Goal: Use online tool/utility: Utilize a website feature to perform a specific function

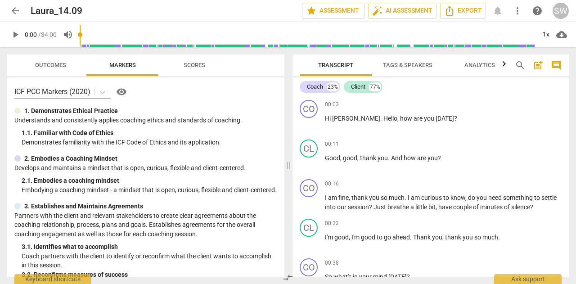
click at [16, 34] on span "play_arrow" at bounding box center [15, 34] width 11 height 11
click at [544, 33] on div "1x" at bounding box center [545, 34] width 17 height 14
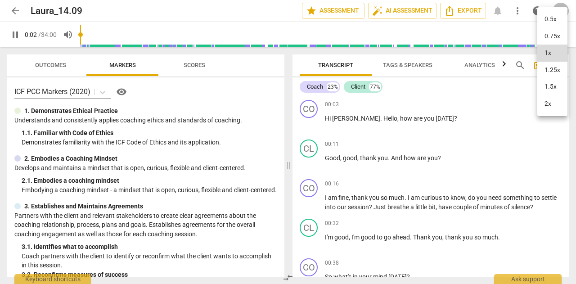
click at [551, 71] on li "1.25x" at bounding box center [552, 70] width 30 height 17
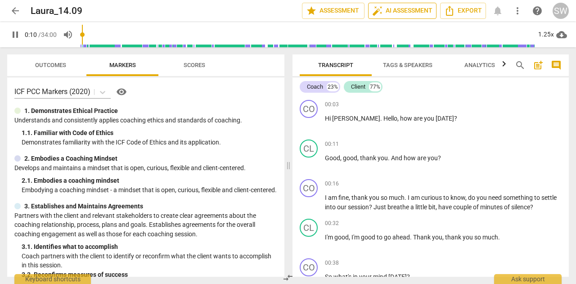
click at [395, 9] on span "auto_fix_high AI Assessment" at bounding box center [402, 10] width 60 height 11
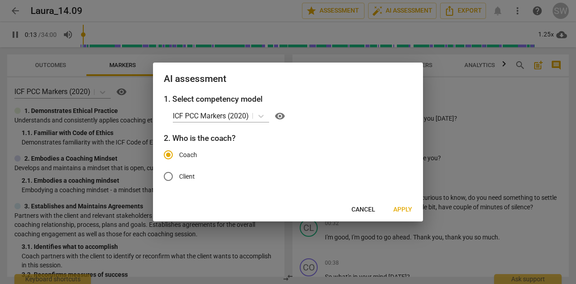
click at [400, 211] on span "Apply" at bounding box center [402, 209] width 19 height 9
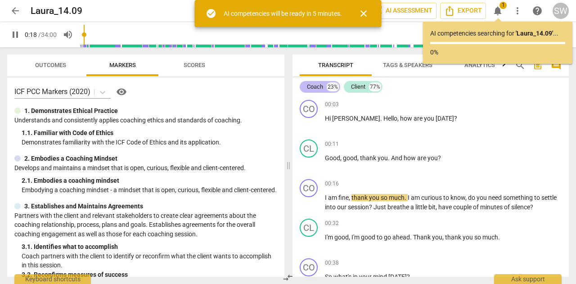
click at [308, 86] on div "Coach" at bounding box center [315, 86] width 16 height 9
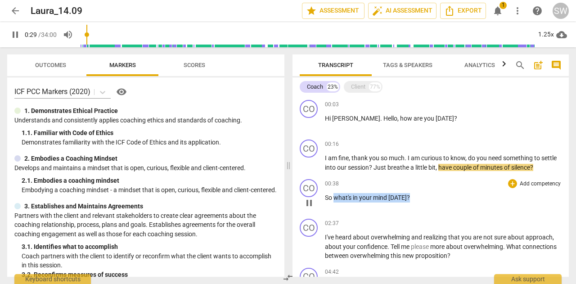
drag, startPoint x: 333, startPoint y: 198, endPoint x: 414, endPoint y: 192, distance: 81.2
click at [414, 192] on div "00:38 + Add competency keyboard_arrow_right So what's in your mind [DATE] ?" at bounding box center [443, 195] width 237 height 32
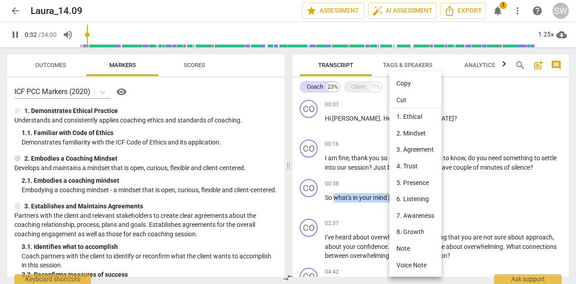
click at [408, 88] on li "Copy" at bounding box center [415, 83] width 52 height 17
copy p "what's in your mind [DATE] ?"
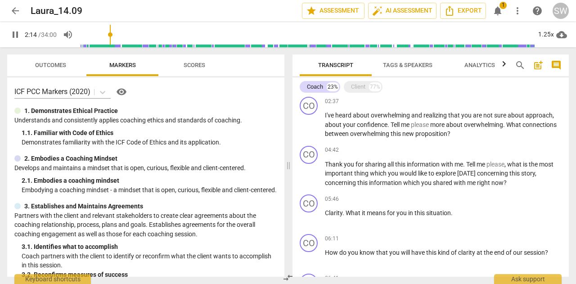
scroll to position [130, 0]
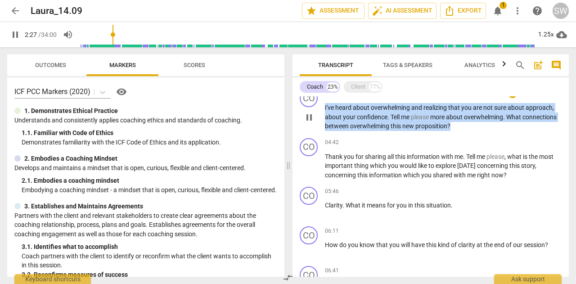
drag, startPoint x: 325, startPoint y: 107, endPoint x: 508, endPoint y: 126, distance: 183.6
click at [508, 126] on p "I've heard about overwhelming and realizing that you are not sure about approac…" at bounding box center [443, 117] width 237 height 28
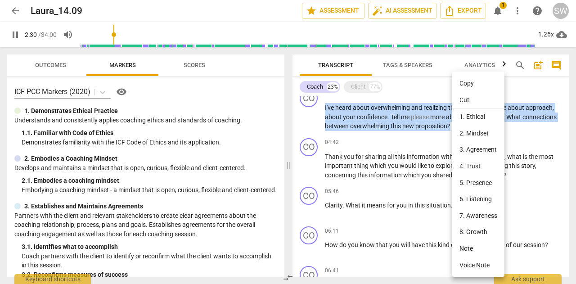
click at [469, 88] on li "Copy" at bounding box center [478, 83] width 52 height 17
copy p "I've heard about overwhelming and realizing that you are not sure about approac…"
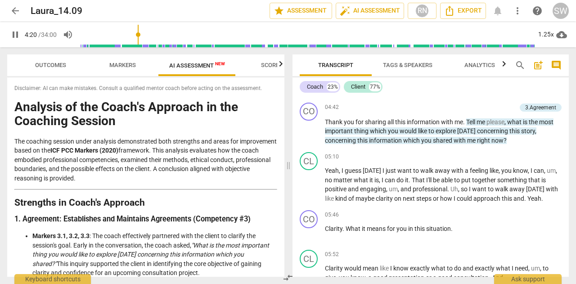
scroll to position [515, 0]
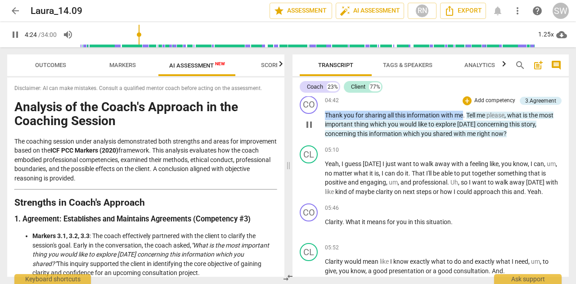
drag, startPoint x: 325, startPoint y: 123, endPoint x: 463, endPoint y: 124, distance: 138.1
click at [463, 124] on p "Thank you for sharing all this information with me . Tell me please , what is t…" at bounding box center [443, 125] width 237 height 28
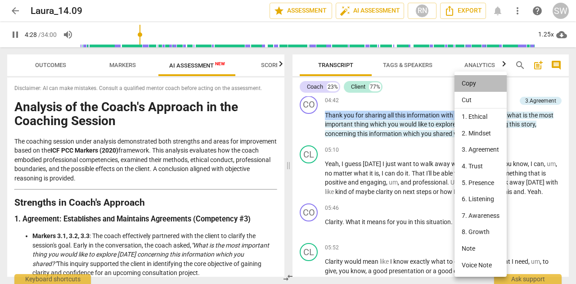
click at [474, 84] on li "Copy" at bounding box center [480, 83] width 52 height 17
copy p "Thank you for sharing all this information with me"
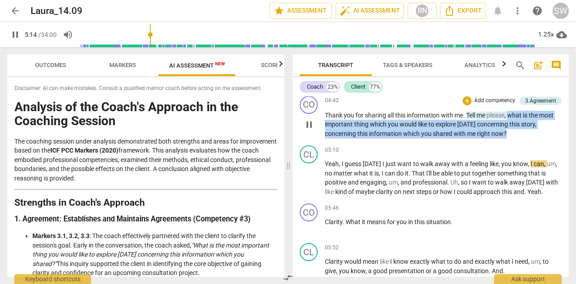
drag, startPoint x: 509, startPoint y: 125, endPoint x: 509, endPoint y: 146, distance: 21.1
click at [509, 139] on p "Thank you for sharing all this information with me . Tell me please , what is t…" at bounding box center [443, 125] width 237 height 28
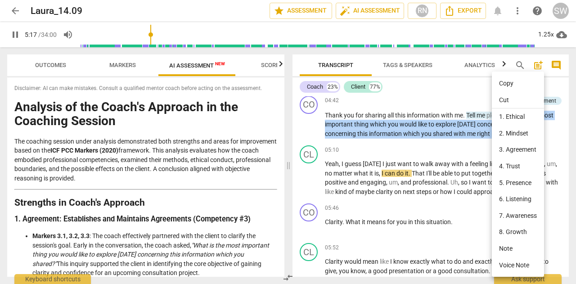
click at [519, 85] on li "Copy" at bounding box center [518, 83] width 52 height 17
copy p "what is the most important thing which you would like to explore [DATE] concern…"
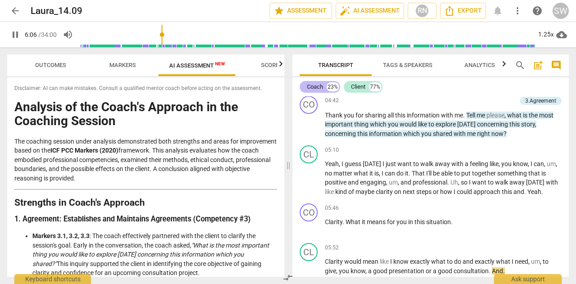
click at [315, 87] on div "Coach" at bounding box center [315, 86] width 16 height 9
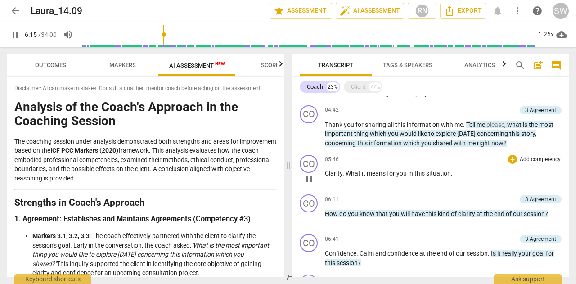
click at [345, 175] on span "." at bounding box center [343, 173] width 3 height 7
drag, startPoint x: 326, startPoint y: 172, endPoint x: 457, endPoint y: 170, distance: 130.9
click at [457, 170] on p "Clarity . What it means for you in this situation ." at bounding box center [443, 173] width 237 height 9
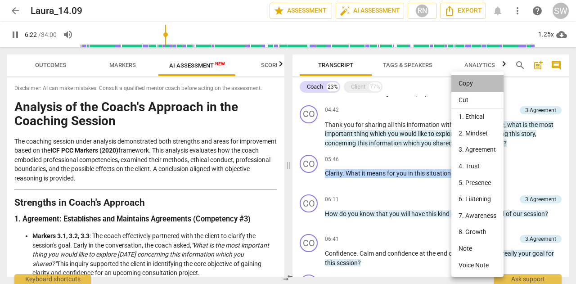
click at [467, 85] on li "Copy" at bounding box center [477, 83] width 52 height 17
copy p "Clarity . What it means for you in this situation ."
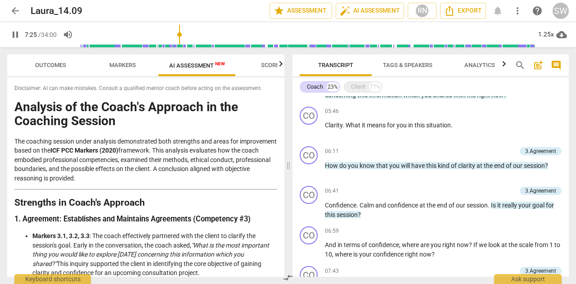
scroll to position [213, 0]
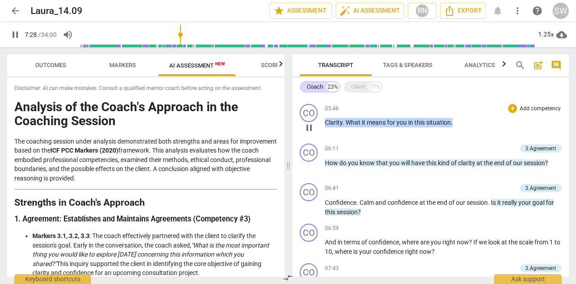
drag, startPoint x: 325, startPoint y: 123, endPoint x: 442, endPoint y: 119, distance: 117.5
click at [471, 115] on div "05:46 + Add competency keyboard_arrow_right Clarity . What it means for you in …" at bounding box center [443, 120] width 237 height 32
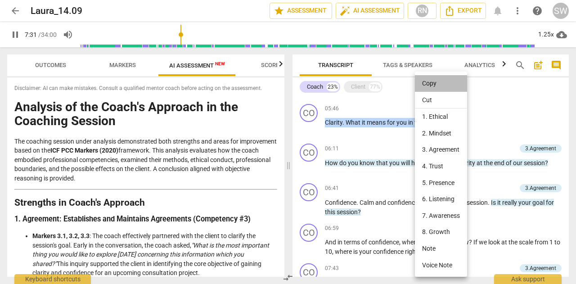
click at [436, 85] on li "Copy" at bounding box center [441, 83] width 52 height 17
copy p "Clarity . What it means for you in this situation ."
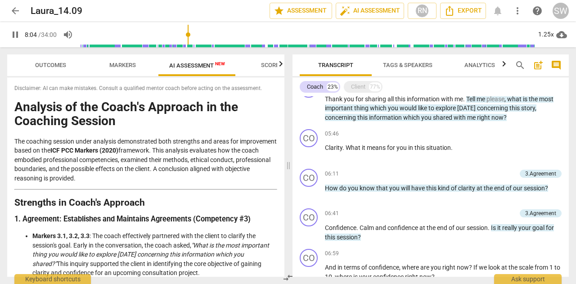
scroll to position [183, 0]
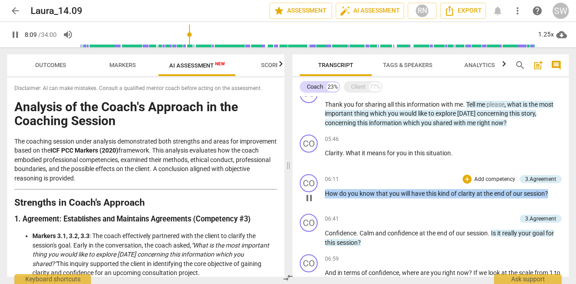
drag, startPoint x: 325, startPoint y: 193, endPoint x: 551, endPoint y: 198, distance: 225.9
click at [551, 198] on div "06:11 + Add competency 3.Agreement keyboard_arrow_right How do you know that yo…" at bounding box center [443, 190] width 237 height 32
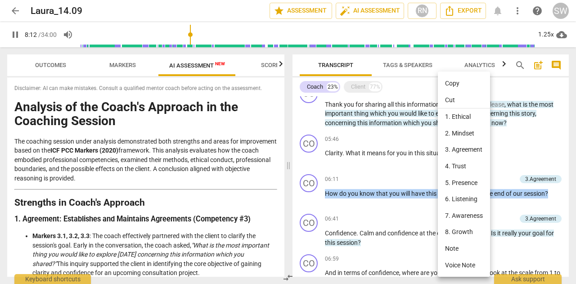
click at [452, 86] on li "Copy" at bounding box center [464, 83] width 52 height 17
copy p "How do you know that you will have this kind of clarity at the end of our sessi…"
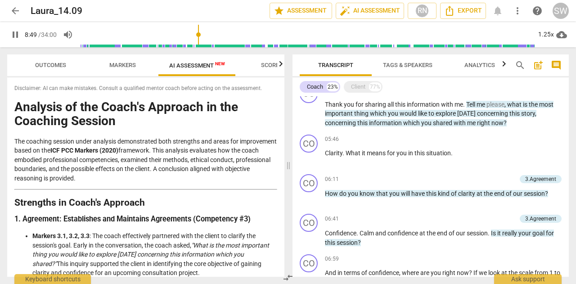
scroll to position [435, 0]
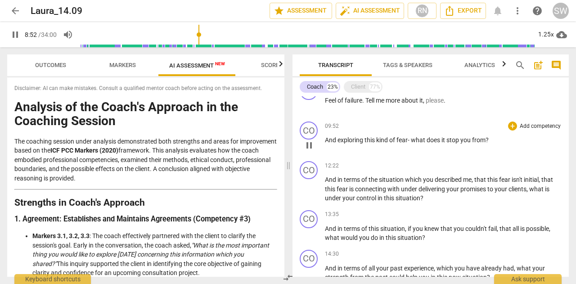
drag, startPoint x: 565, startPoint y: 160, endPoint x: 563, endPoint y: 146, distance: 13.7
click at [562, 143] on div "CO play_arrow pause 00:03 + Add competency keyboard_arrow_right Hi [PERSON_NAME…" at bounding box center [430, 186] width 276 height 180
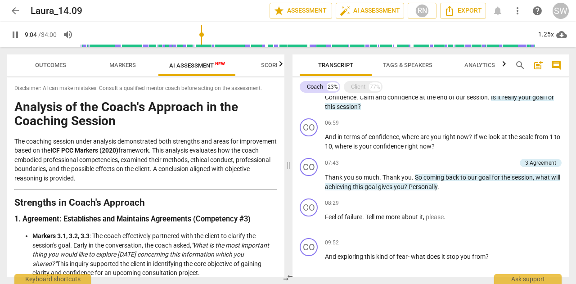
scroll to position [306, 0]
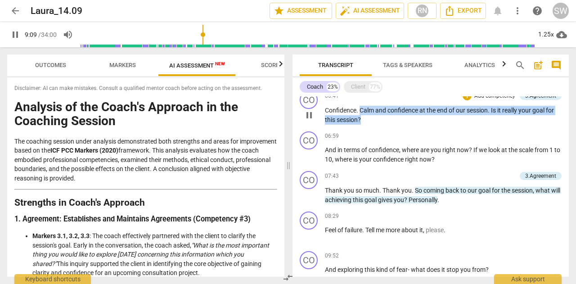
drag, startPoint x: 360, startPoint y: 108, endPoint x: 365, endPoint y: 119, distance: 11.5
click at [365, 119] on p "Confidence . Calm and confidence at the end of our session . Is it really your …" at bounding box center [443, 115] width 237 height 18
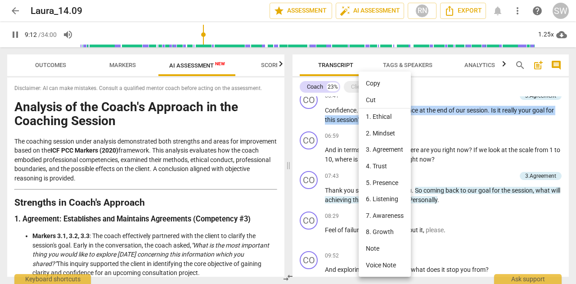
click at [370, 82] on li "Copy" at bounding box center [385, 83] width 52 height 17
copy p "Calm and confidence at the end of our session . Is it really your goal for this…"
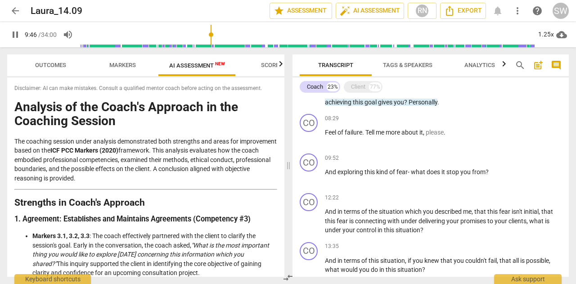
scroll to position [413, 0]
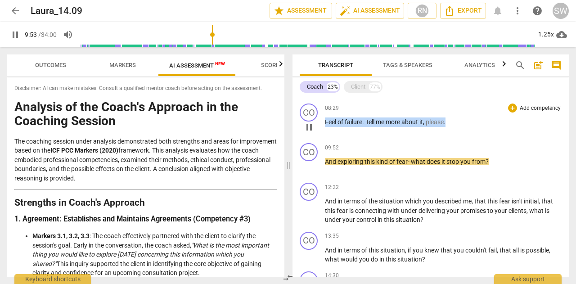
drag, startPoint x: 326, startPoint y: 120, endPoint x: 454, endPoint y: 120, distance: 127.8
click at [464, 120] on p "Feel of failure . Tell me more about it , please ." at bounding box center [443, 121] width 237 height 9
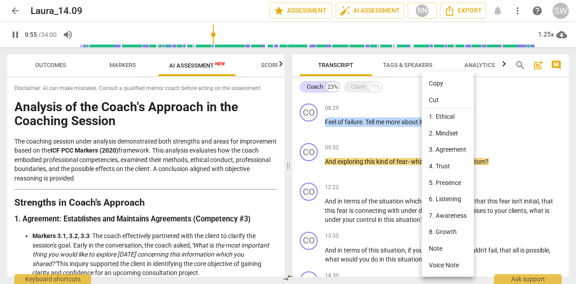
click at [444, 85] on li "Copy" at bounding box center [448, 83] width 52 height 17
copy p "Feel of failure . Tell me more about it , please ."
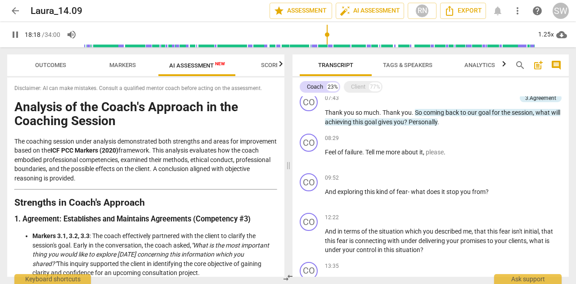
scroll to position [381, 0]
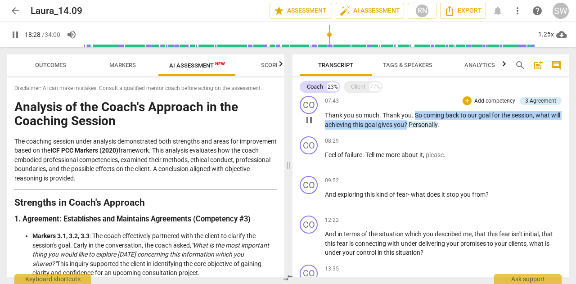
drag, startPoint x: 415, startPoint y: 112, endPoint x: 418, endPoint y: 126, distance: 14.0
click at [418, 126] on p "Thank you so much . Thank you . So coming back to our goal for the session , wh…" at bounding box center [443, 120] width 237 height 18
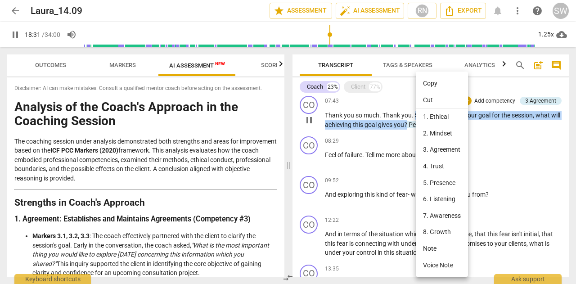
scroll to position [771, 0]
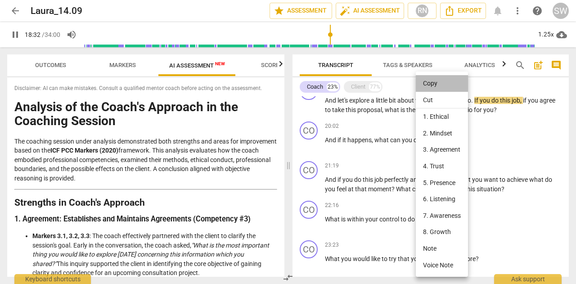
click at [436, 85] on li "Copy" at bounding box center [442, 83] width 52 height 17
copy p "So coming back to our goal for the session , what will achieving this goal give…"
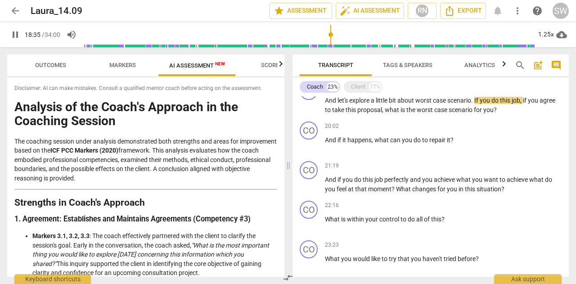
click at [17, 36] on span "pause" at bounding box center [15, 34] width 11 height 11
click at [16, 35] on span "play_arrow" at bounding box center [15, 34] width 11 height 11
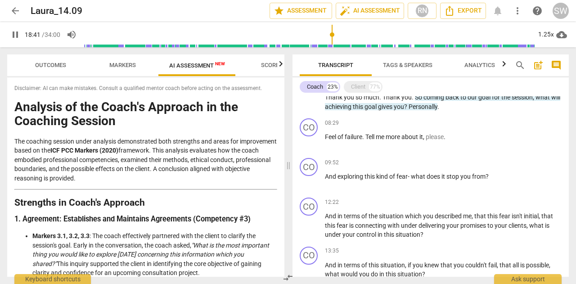
scroll to position [403, 0]
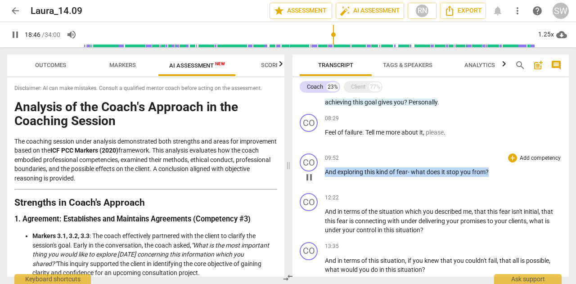
drag, startPoint x: 325, startPoint y: 172, endPoint x: 495, endPoint y: 173, distance: 170.1
click at [495, 173] on p "And exploring this kind of fear- what does it stop you from ?" at bounding box center [443, 171] width 237 height 9
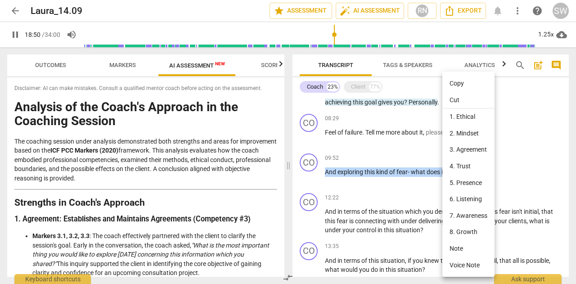
click at [461, 86] on li "Copy" at bounding box center [468, 83] width 52 height 17
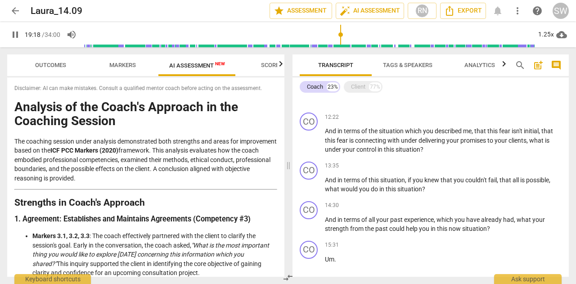
scroll to position [489, 0]
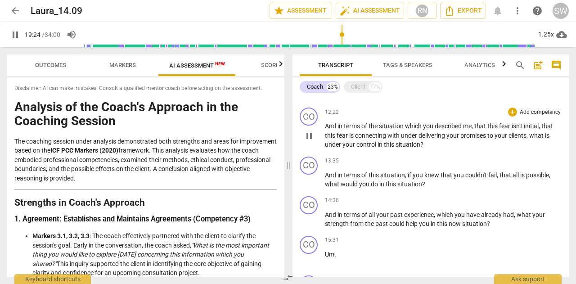
click at [529, 135] on span "," at bounding box center [527, 135] width 3 height 7
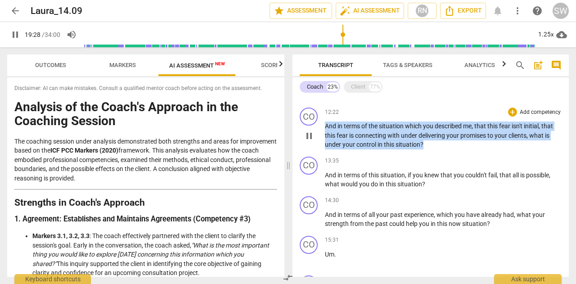
drag, startPoint x: 326, startPoint y: 125, endPoint x: 431, endPoint y: 143, distance: 106.8
click at [431, 143] on p "And in terms of the situation which you described me , that this fear isn't ini…" at bounding box center [443, 135] width 237 height 28
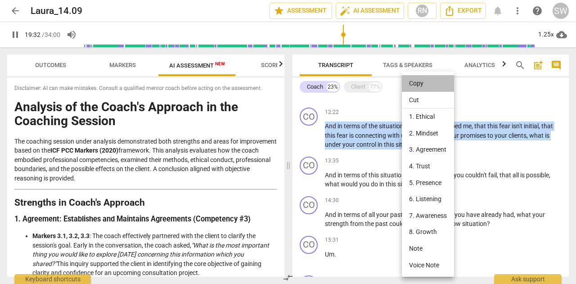
click at [422, 85] on li "Copy" at bounding box center [428, 83] width 52 height 17
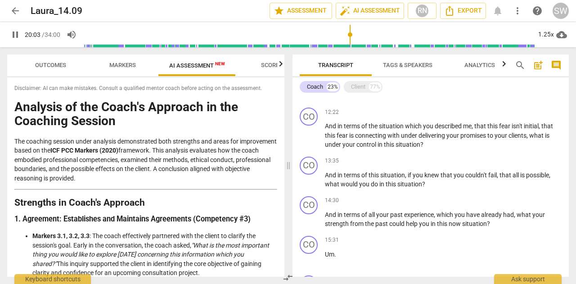
scroll to position [811, 0]
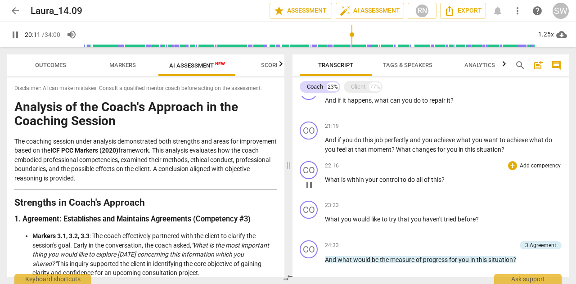
drag, startPoint x: 565, startPoint y: 200, endPoint x: 565, endPoint y: 195, distance: 4.9
click at [565, 195] on div "CO play_arrow pause 00:03 + Add competency keyboard_arrow_right Hi [PERSON_NAME…" at bounding box center [430, 186] width 276 height 180
drag, startPoint x: 565, startPoint y: 197, endPoint x: 571, endPoint y: 172, distance: 25.5
click at [573, 151] on div "Transcript Tags & Speakers Analytics search post_add comment Coach 23% Client 7…" at bounding box center [432, 165] width 287 height 237
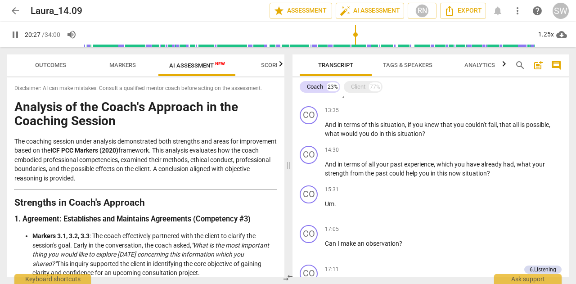
scroll to position [544, 0]
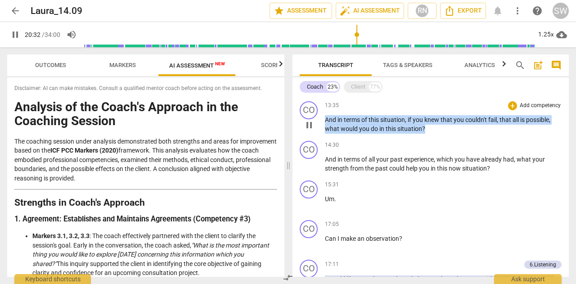
drag, startPoint x: 326, startPoint y: 117, endPoint x: 436, endPoint y: 126, distance: 110.5
click at [436, 126] on p "And in terms of this situation , if you knew that you couldn't fail , that all …" at bounding box center [443, 124] width 237 height 18
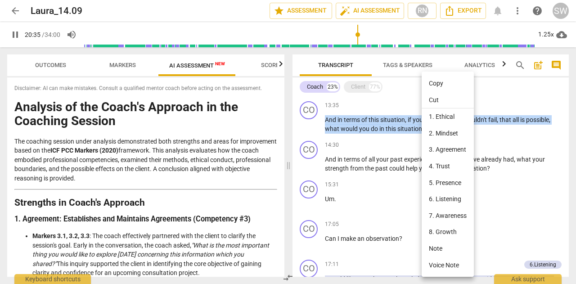
click at [436, 81] on li "Copy" at bounding box center [448, 83] width 52 height 17
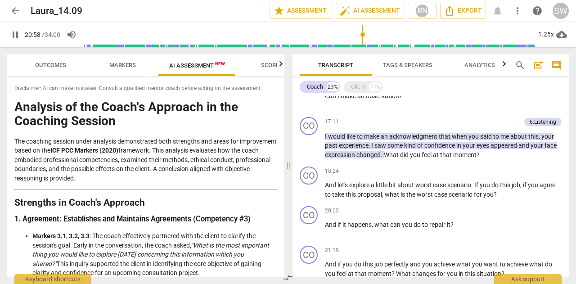
scroll to position [689, 0]
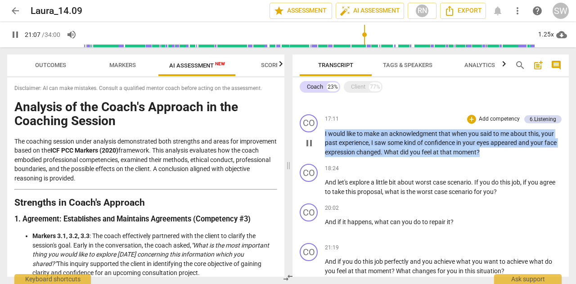
drag, startPoint x: 325, startPoint y: 133, endPoint x: 507, endPoint y: 151, distance: 183.1
click at [507, 151] on p "I would like to make an acknowledgment that when you said to me about this , yo…" at bounding box center [443, 143] width 237 height 28
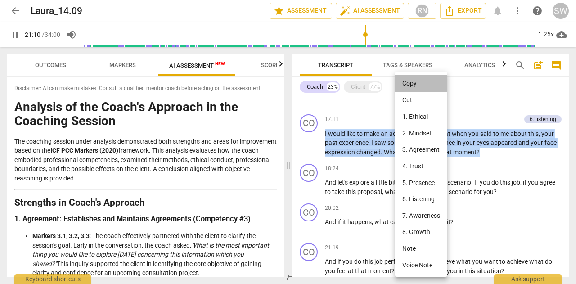
click at [411, 85] on li "Copy" at bounding box center [421, 83] width 52 height 17
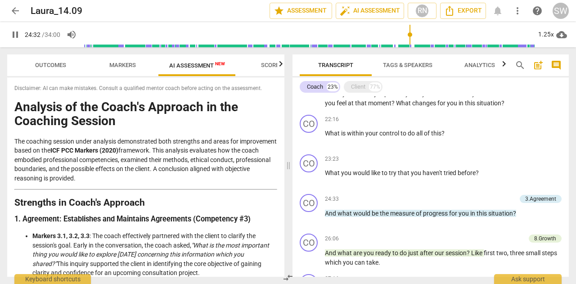
scroll to position [865, 0]
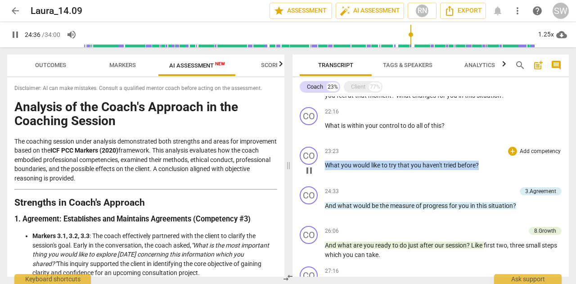
drag, startPoint x: 325, startPoint y: 165, endPoint x: 495, endPoint y: 162, distance: 170.6
click at [495, 162] on p "What you would like to try that you haven't tried before ?" at bounding box center [443, 165] width 237 height 9
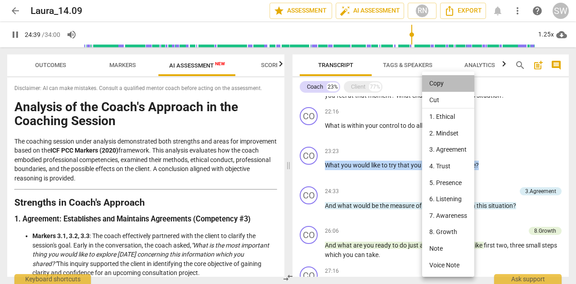
click at [439, 81] on li "Copy" at bounding box center [448, 83] width 52 height 17
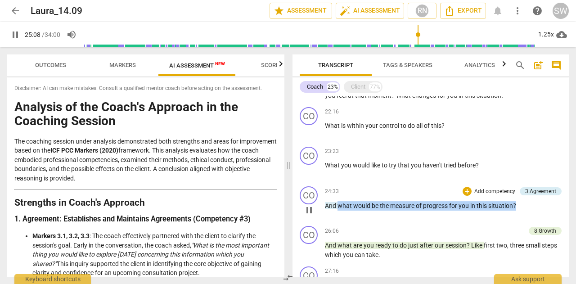
drag, startPoint x: 337, startPoint y: 207, endPoint x: 517, endPoint y: 211, distance: 179.1
click at [517, 211] on div "24:33 + Add competency 3.Agreement keyboard_arrow_right And what would be the m…" at bounding box center [443, 202] width 237 height 32
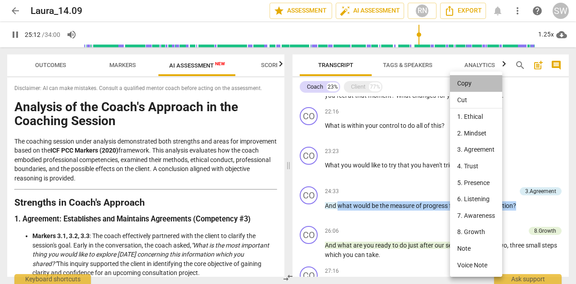
click at [466, 81] on li "Copy" at bounding box center [476, 83] width 52 height 17
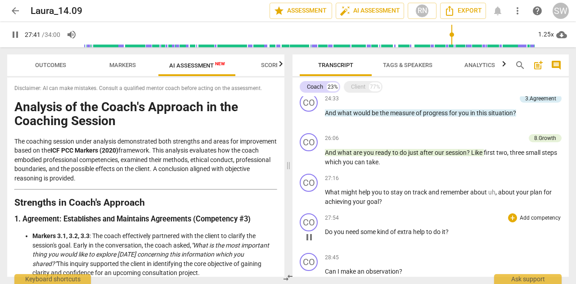
scroll to position [960, 0]
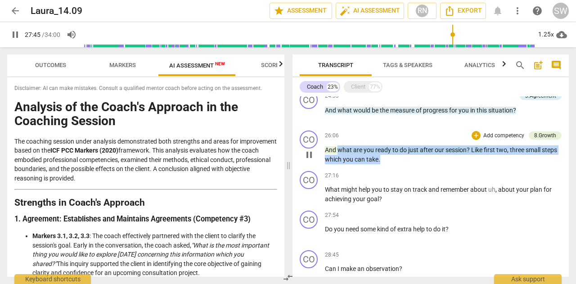
drag, startPoint x: 337, startPoint y: 151, endPoint x: 380, endPoint y: 162, distance: 43.7
click at [380, 162] on p "And what are you ready to do just after our session ? Like first two , three sm…" at bounding box center [443, 154] width 237 height 18
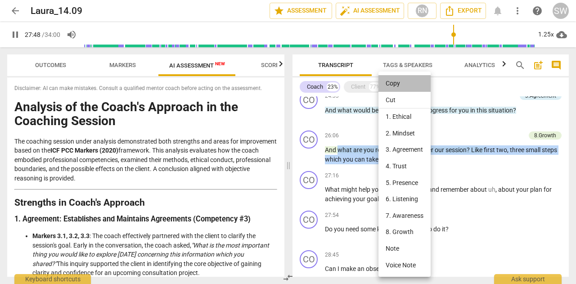
click at [392, 87] on li "Copy" at bounding box center [404, 83] width 52 height 17
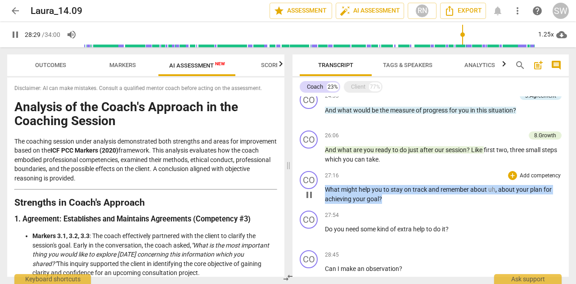
drag, startPoint x: 326, startPoint y: 189, endPoint x: 407, endPoint y: 201, distance: 81.8
click at [407, 201] on p "What might help you to stay on track and remember about uh , about your plan fo…" at bounding box center [443, 194] width 237 height 18
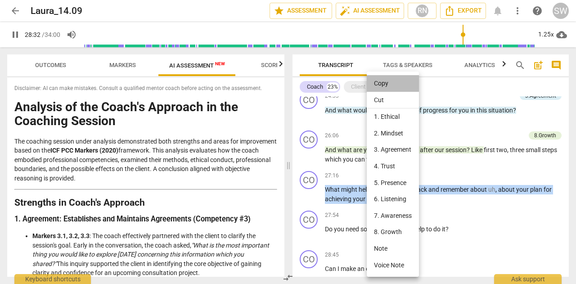
click at [386, 83] on li "Copy" at bounding box center [393, 83] width 52 height 17
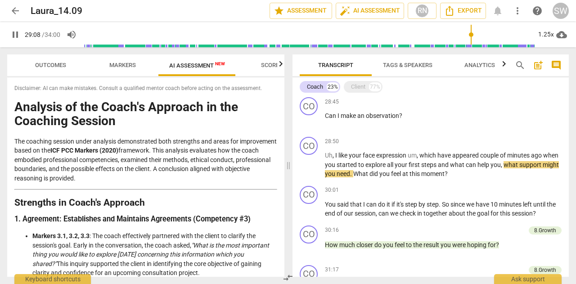
scroll to position [1118, 0]
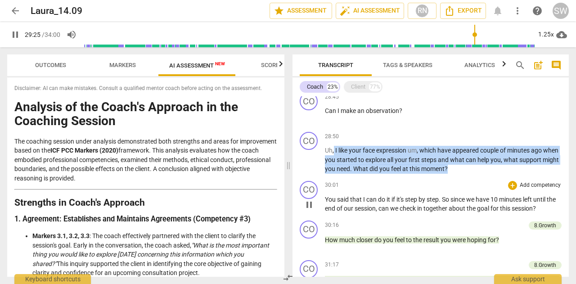
drag, startPoint x: 334, startPoint y: 151, endPoint x: 495, endPoint y: 177, distance: 163.1
click at [495, 177] on div "CO play_arrow pause 00:03 + Add competency keyboard_arrow_right Hi [PERSON_NAME…" at bounding box center [430, 186] width 276 height 180
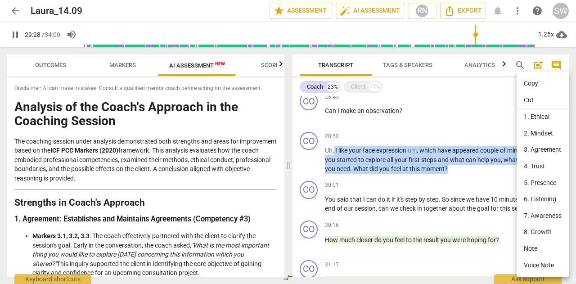
click at [533, 84] on li "Copy" at bounding box center [543, 83] width 52 height 17
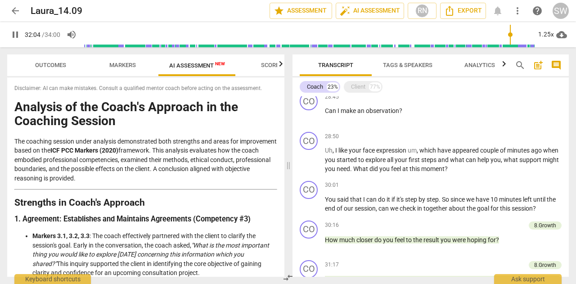
drag, startPoint x: 565, startPoint y: 237, endPoint x: 566, endPoint y: 221, distance: 15.8
click at [566, 221] on div "CO play_arrow pause 00:03 + Add competency keyboard_arrow_right Hi [PERSON_NAME…" at bounding box center [430, 186] width 276 height 180
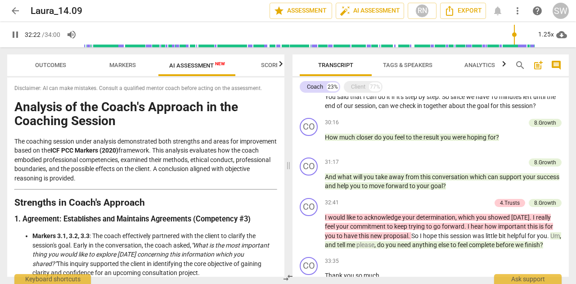
scroll to position [1223, 0]
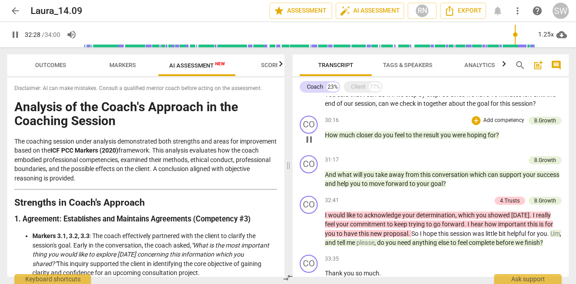
click at [324, 134] on div "play_arrow pause" at bounding box center [313, 140] width 23 height 12
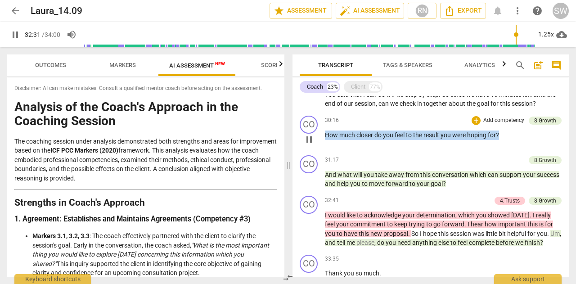
drag, startPoint x: 325, startPoint y: 135, endPoint x: 520, endPoint y: 131, distance: 194.9
click at [520, 131] on p "How much closer do you feel to the result you were hoping for ?" at bounding box center [443, 134] width 237 height 9
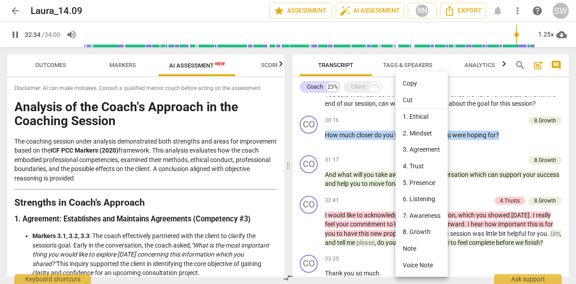
click at [412, 81] on li "Copy" at bounding box center [421, 83] width 52 height 17
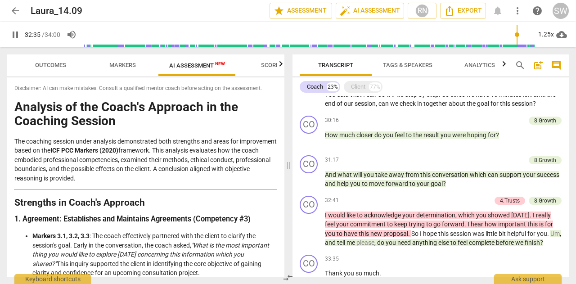
click at [11, 34] on span "pause" at bounding box center [15, 34] width 11 height 11
click at [12, 35] on span "play_arrow" at bounding box center [15, 34] width 11 height 11
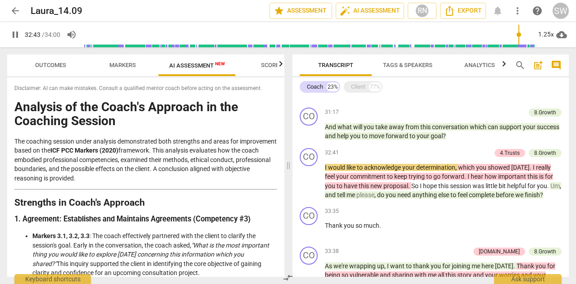
scroll to position [1276, 0]
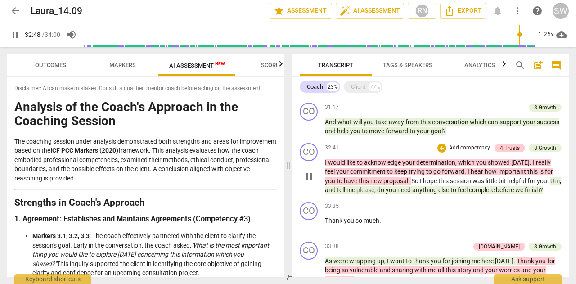
drag, startPoint x: 324, startPoint y: 163, endPoint x: 363, endPoint y: 165, distance: 38.7
click at [363, 165] on div "CO play_arrow pause 32:41 + Add competency 4.Trusts 8.Growth keyboard_arrow_rig…" at bounding box center [430, 168] width 276 height 59
drag, startPoint x: 324, startPoint y: 162, endPoint x: 454, endPoint y: 167, distance: 130.6
click at [454, 167] on div "CO play_arrow pause 32:41 + Add competency 4.Trusts 8.Growth keyboard_arrow_rig…" at bounding box center [430, 168] width 276 height 59
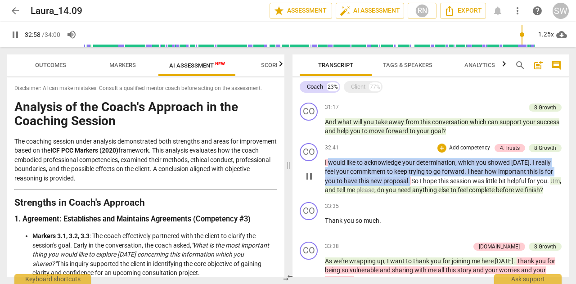
drag, startPoint x: 328, startPoint y: 163, endPoint x: 410, endPoint y: 183, distance: 84.7
click at [410, 183] on p "I would like to acknowledge your determination , which you showed [DATE] . I re…" at bounding box center [443, 176] width 237 height 37
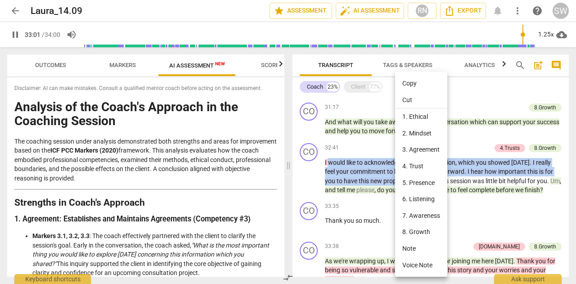
click at [411, 85] on li "Copy" at bounding box center [421, 83] width 52 height 17
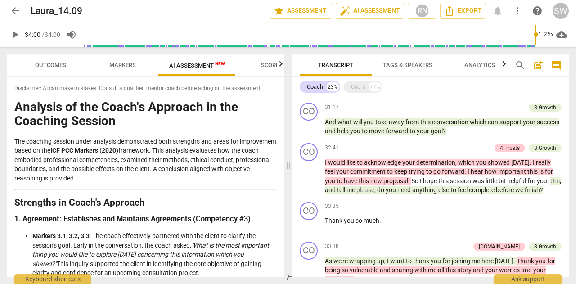
type input "2040"
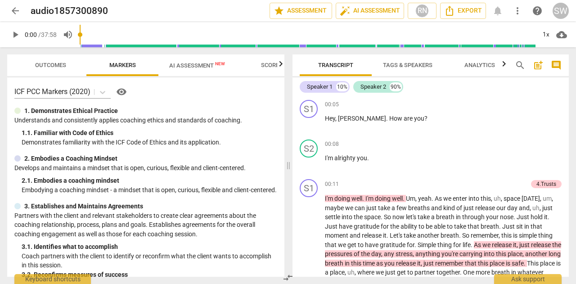
click at [17, 36] on span "play_arrow" at bounding box center [15, 34] width 11 height 11
click at [384, 13] on span "auto_fix_high AI Assessment" at bounding box center [370, 10] width 60 height 11
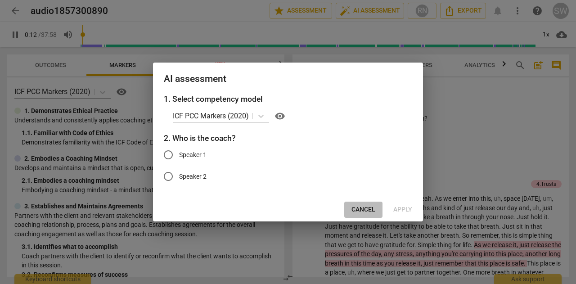
click at [365, 206] on span "Cancel" at bounding box center [363, 209] width 24 height 9
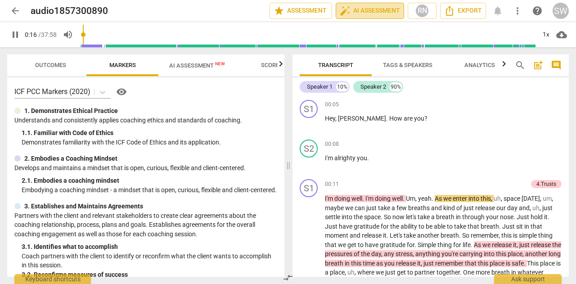
click at [361, 11] on span "auto_fix_high AI Assessment" at bounding box center [370, 10] width 60 height 11
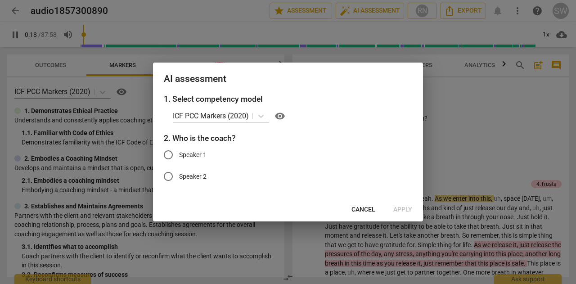
type input "18"
click at [167, 153] on input "Speaker 1" at bounding box center [168, 155] width 22 height 22
radio input "true"
click at [404, 213] on span "Apply" at bounding box center [402, 209] width 19 height 9
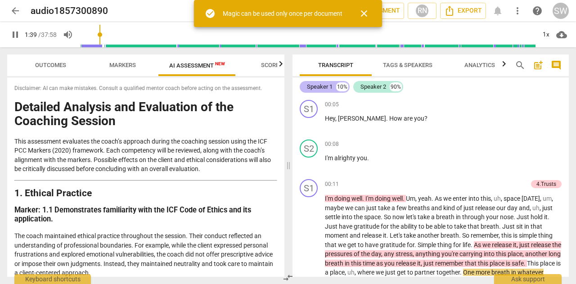
click at [312, 85] on div "Speaker 1" at bounding box center [320, 86] width 26 height 9
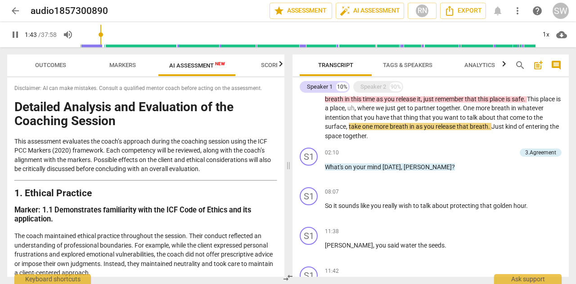
scroll to position [130, 0]
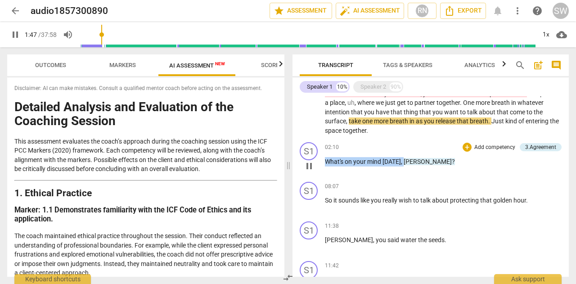
drag, startPoint x: 326, startPoint y: 161, endPoint x: 400, endPoint y: 164, distance: 74.8
click at [400, 164] on p "What's on your mind today , Catherine ?" at bounding box center [443, 161] width 237 height 9
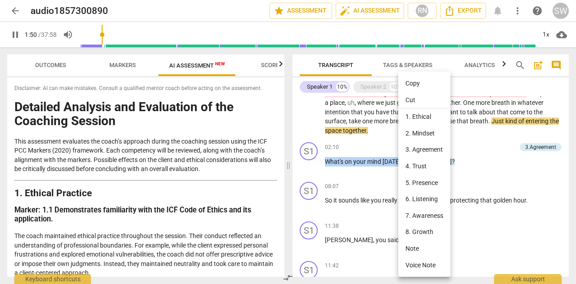
click at [421, 84] on li "Copy" at bounding box center [424, 83] width 52 height 17
copy p "What's on your mind today ,"
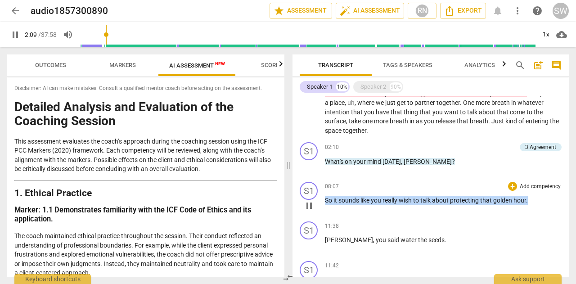
drag, startPoint x: 326, startPoint y: 200, endPoint x: 538, endPoint y: 203, distance: 211.5
click at [538, 203] on p "So it sounds like you really wish to talk about protecting that golden hour ." at bounding box center [443, 200] width 237 height 9
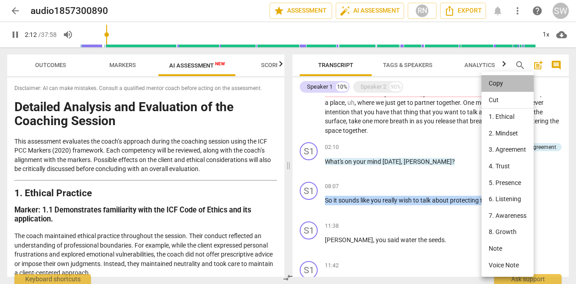
click at [501, 83] on li "Copy" at bounding box center [507, 83] width 52 height 17
copy p "So it sounds like you really wish to talk about protecting that golden hour ."
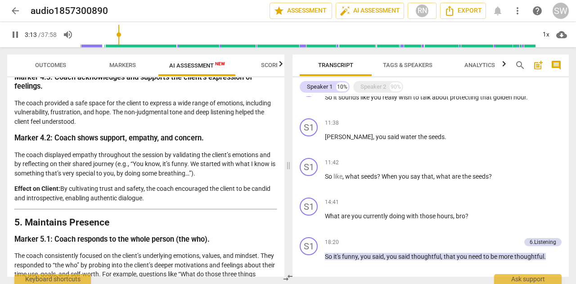
scroll to position [242, 0]
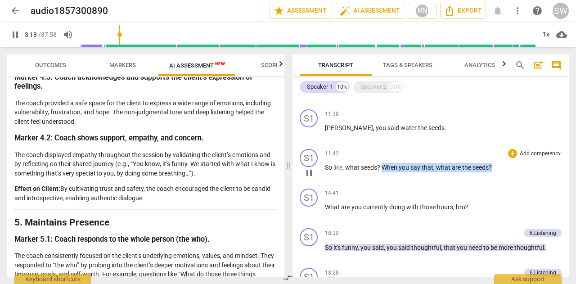
drag, startPoint x: 383, startPoint y: 167, endPoint x: 509, endPoint y: 165, distance: 126.0
click at [509, 165] on p "So like , what seeds ? When you say that , what are the seeds ?" at bounding box center [443, 167] width 237 height 9
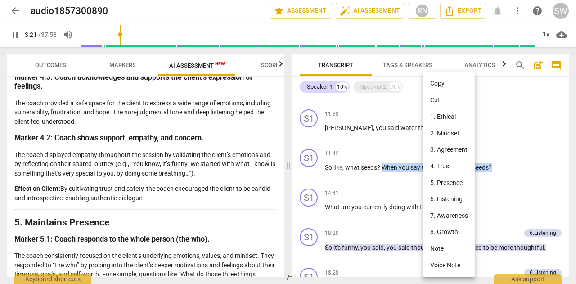
click at [441, 89] on li "Copy" at bounding box center [449, 83] width 52 height 17
copy p "When you say that , what are the seeds ?"
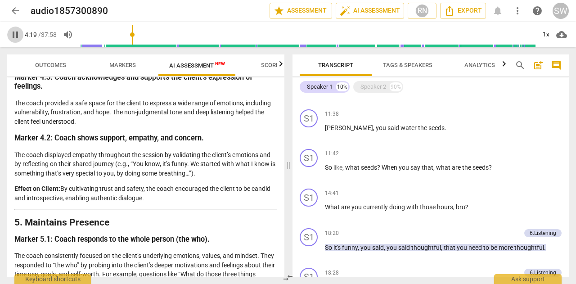
click at [18, 35] on span "pause" at bounding box center [15, 34] width 11 height 11
type input "260"
